Goal: Information Seeking & Learning: Stay updated

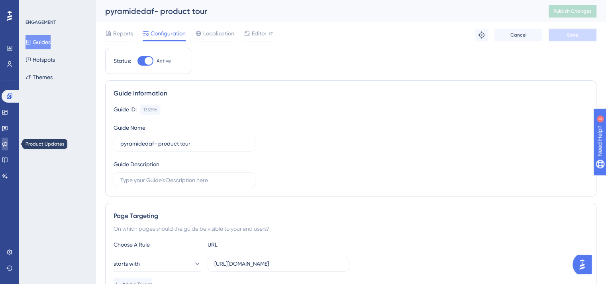
click at [8, 141] on icon at bounding box center [5, 144] width 6 height 6
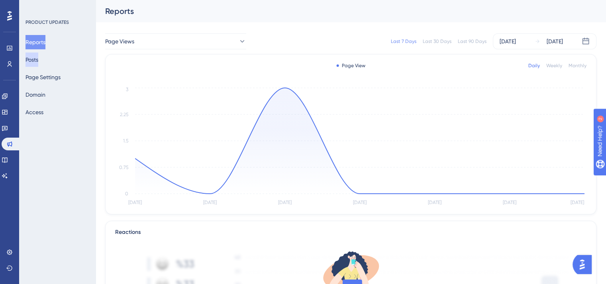
click at [38, 57] on button "Posts" at bounding box center [31, 60] width 13 height 14
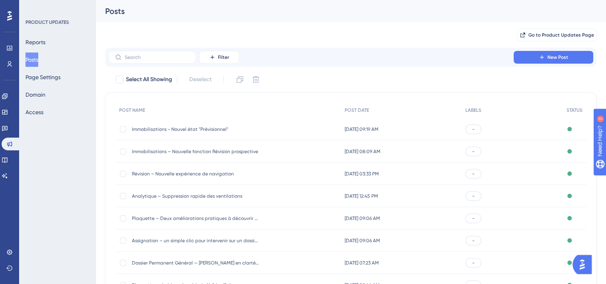
click at [183, 173] on span "Révision – Nouvelle expérience de navigation" at bounding box center [195, 174] width 127 height 6
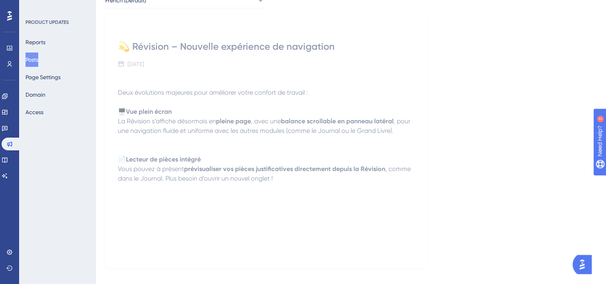
scroll to position [77, 0]
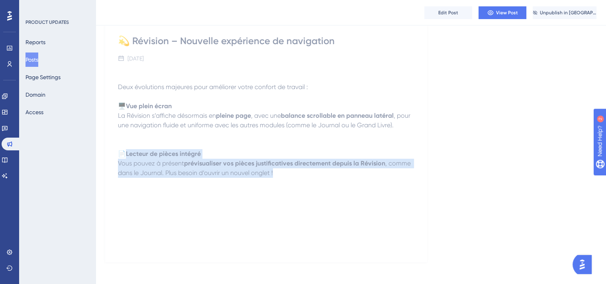
drag, startPoint x: 317, startPoint y: 189, endPoint x: 247, endPoint y: 152, distance: 79.3
click at [247, 152] on div "Deux évolutions majeures pour améliorer votre confort de travail : 🖥️ Vue plein…" at bounding box center [266, 160] width 296 height 175
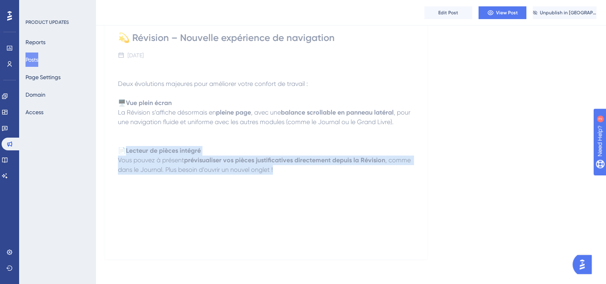
scroll to position [80, 5]
click at [296, 215] on div "Deux évolutions majeures pour améliorer votre confort de travail : 🖥️ Vue plein…" at bounding box center [266, 157] width 296 height 175
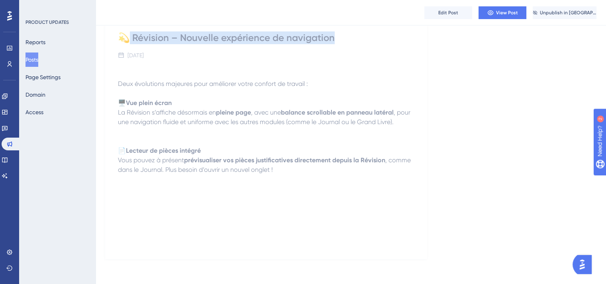
drag, startPoint x: 339, startPoint y: 39, endPoint x: 125, endPoint y: 31, distance: 214.0
click at [125, 31] on div "💫 Révision – Nouvelle expérience de navigation [DATE] Deux évolutions majeures …" at bounding box center [266, 132] width 322 height 253
copy div "Révision – Nouvelle expérience de navigation"
